Goal: Task Accomplishment & Management: Complete application form

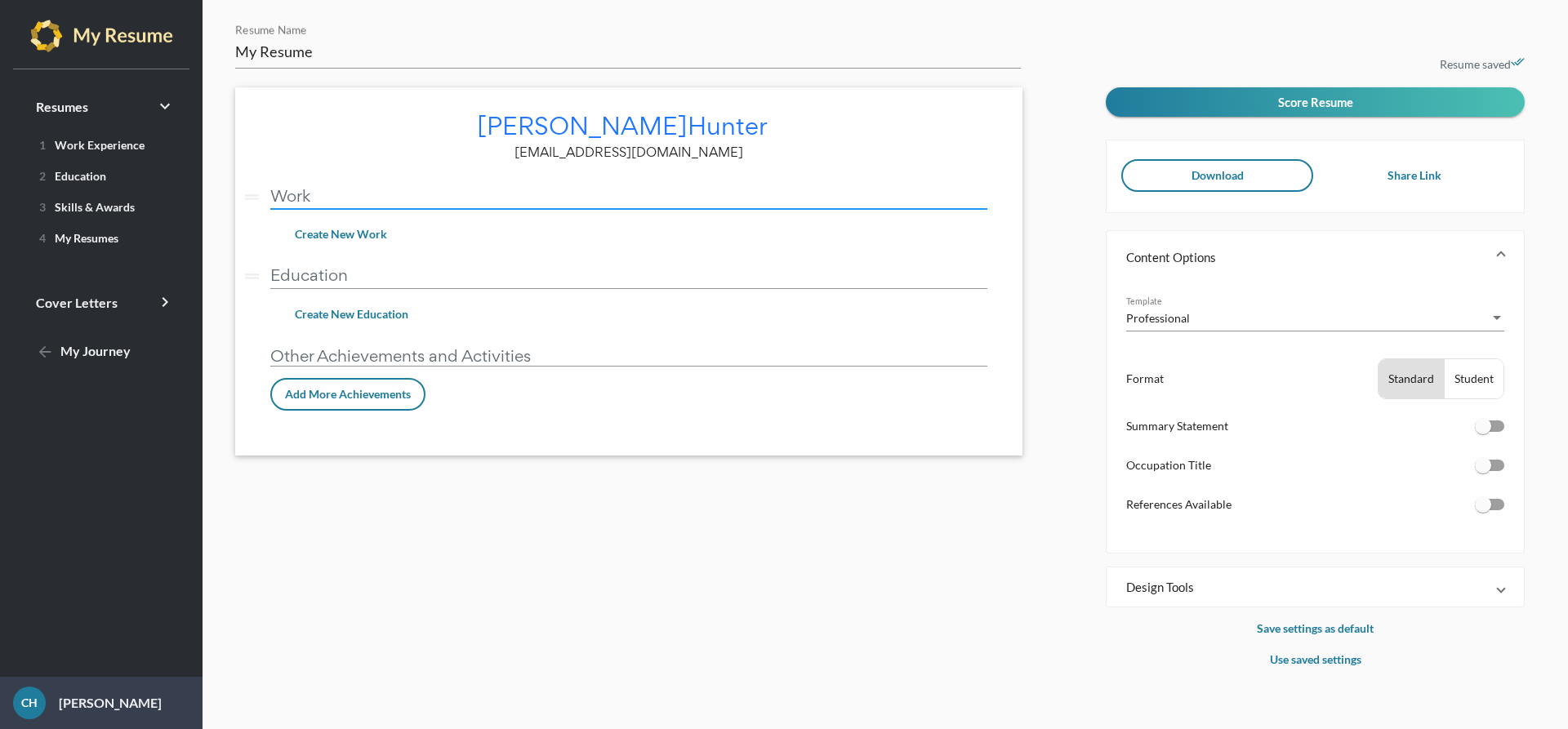
click at [352, 203] on input "Work" at bounding box center [629, 195] width 717 height 17
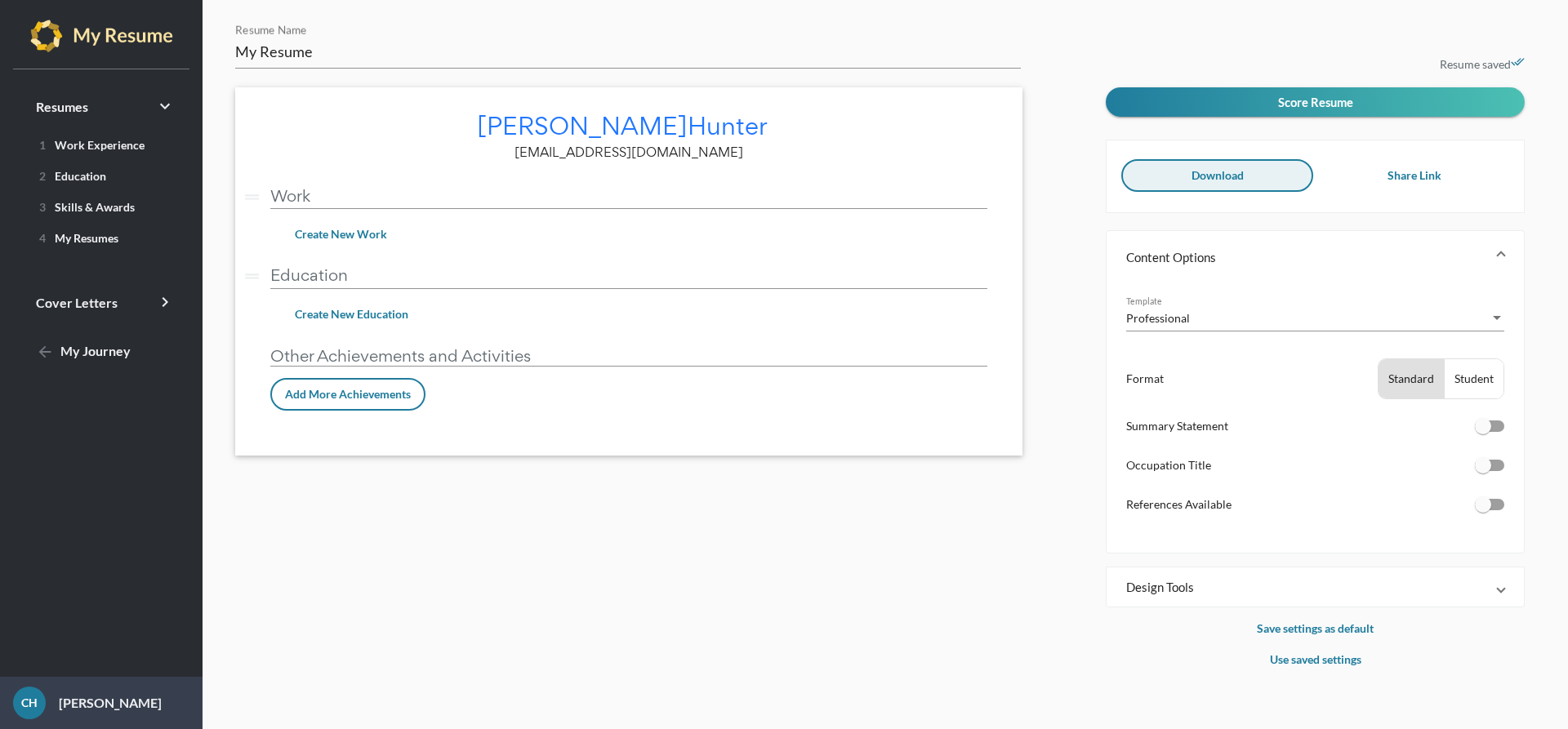
click at [1180, 171] on button "Download" at bounding box center [1217, 175] width 192 height 33
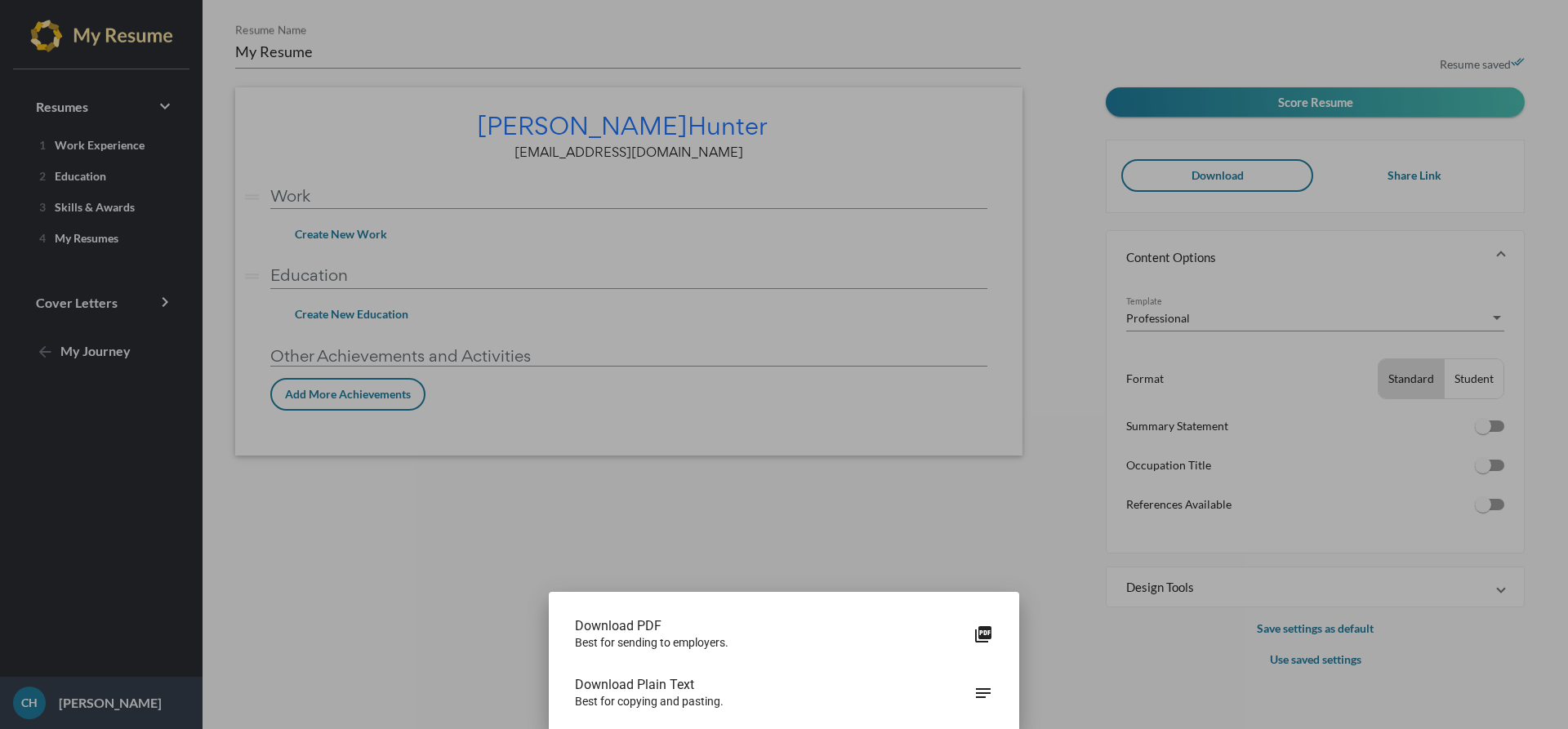
click at [1178, 174] on div at bounding box center [784, 364] width 1568 height 729
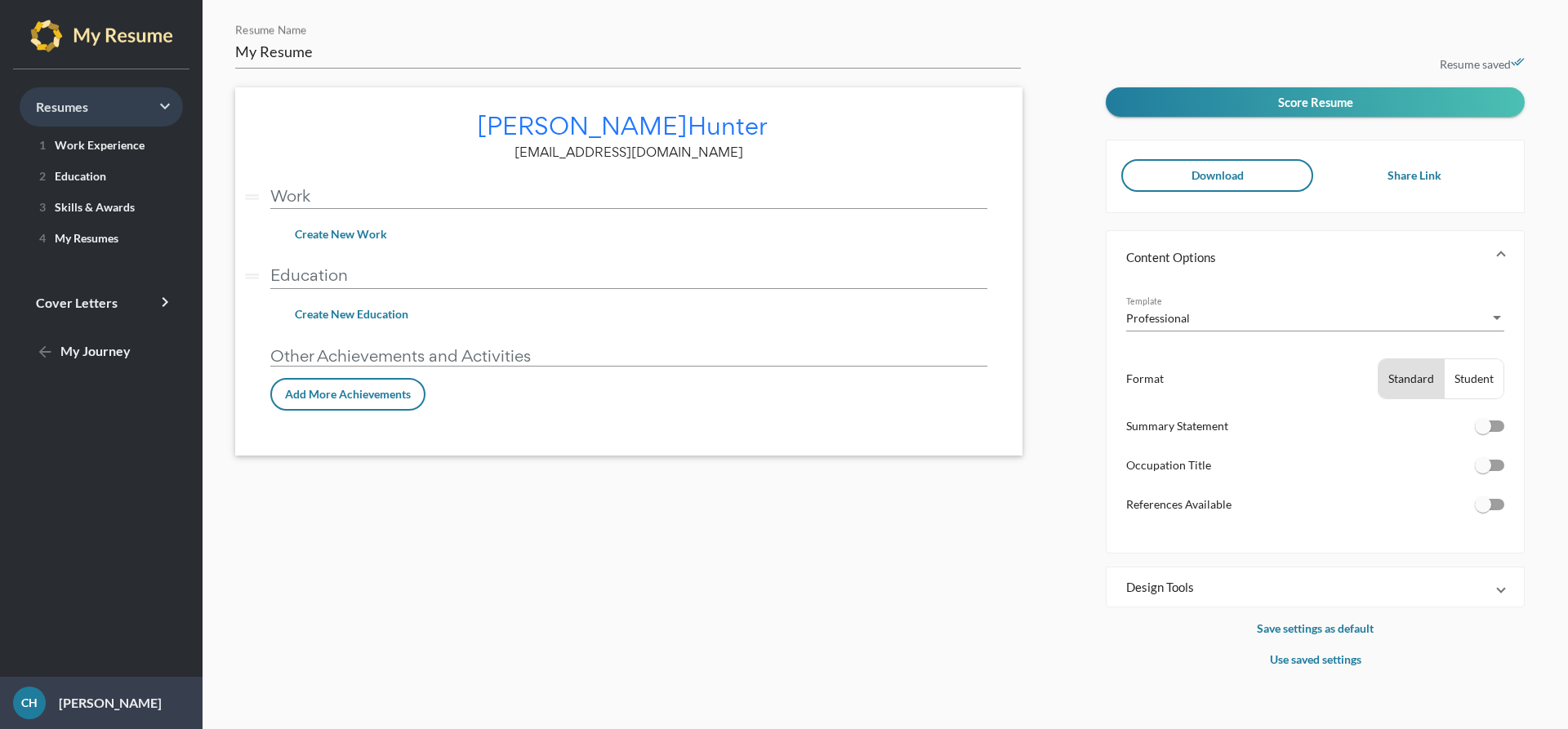
click at [144, 109] on link "Resumes keyboard_arrow_right" at bounding box center [101, 107] width 164 height 39
click at [155, 118] on link "Resumes keyboard_arrow_right" at bounding box center [101, 107] width 164 height 39
click at [1518, 61] on icon "done_all" at bounding box center [1517, 62] width 14 height 14
click at [79, 133] on link "1 Work Experience" at bounding box center [101, 144] width 164 height 26
